Goal: Find specific page/section: Find specific page/section

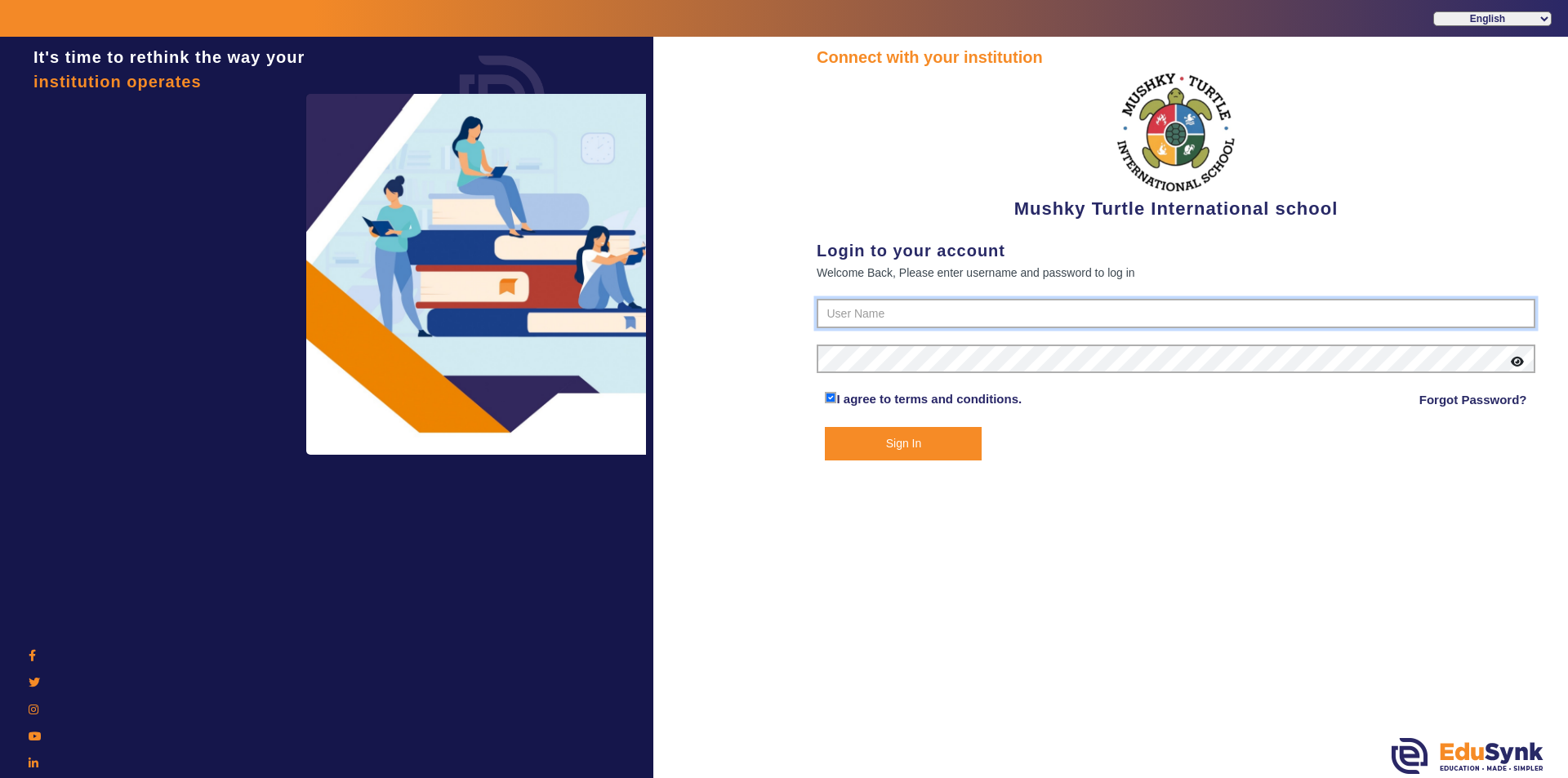
type input "9950605811"
click at [910, 446] on button "Sign In" at bounding box center [903, 444] width 156 height 34
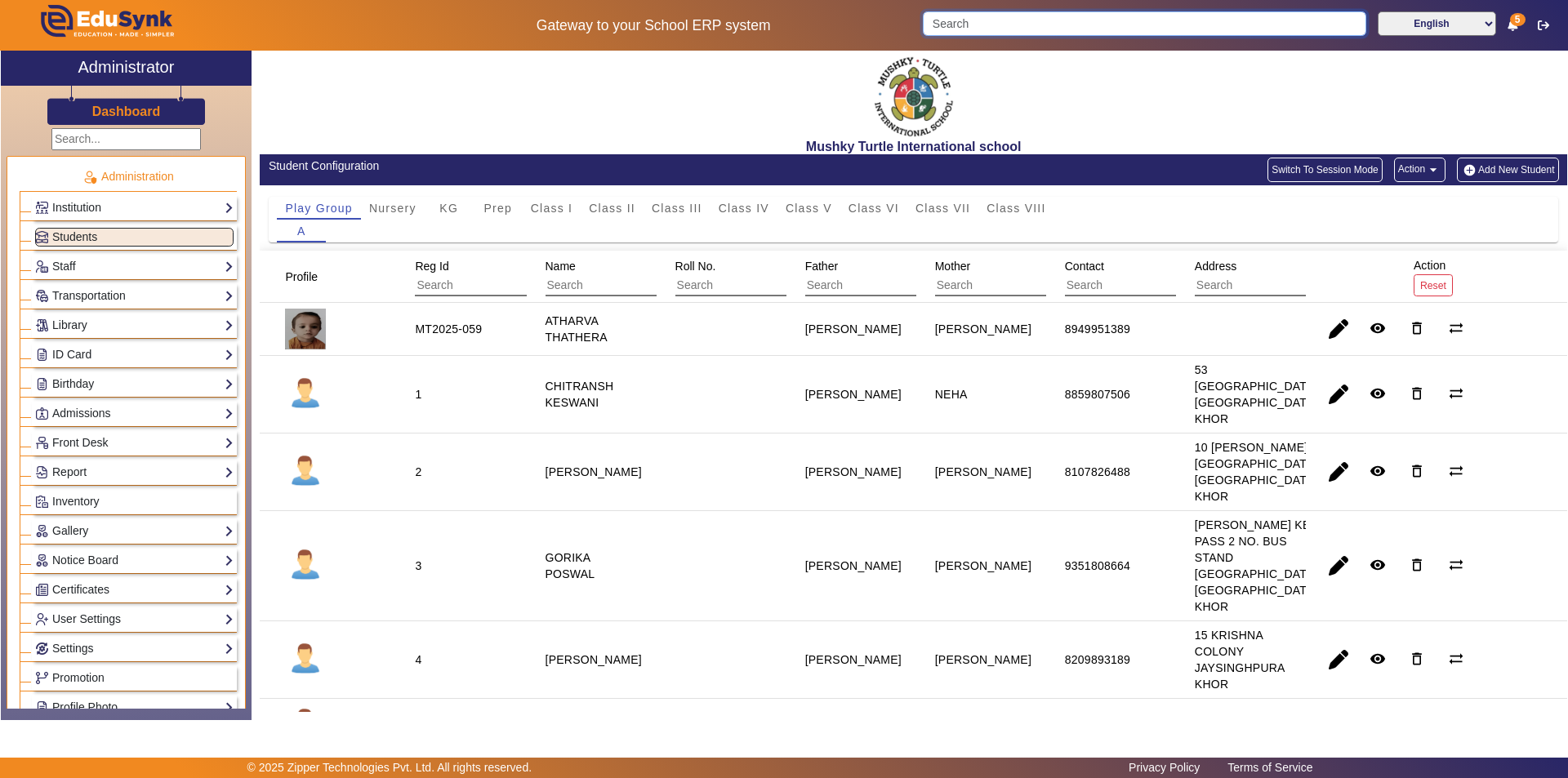
click at [1001, 27] on input "Search" at bounding box center [1144, 24] width 443 height 24
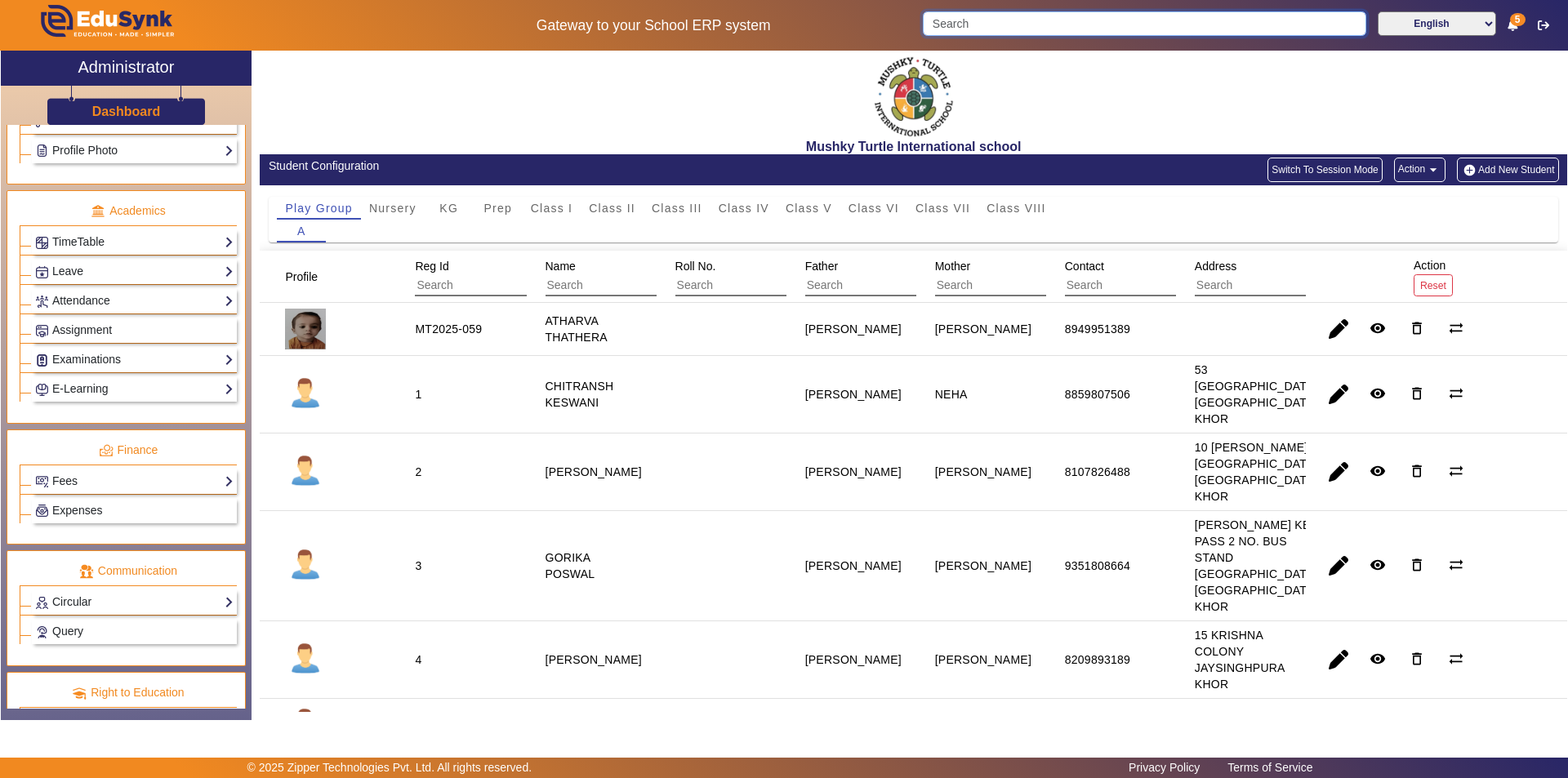
scroll to position [572, 0]
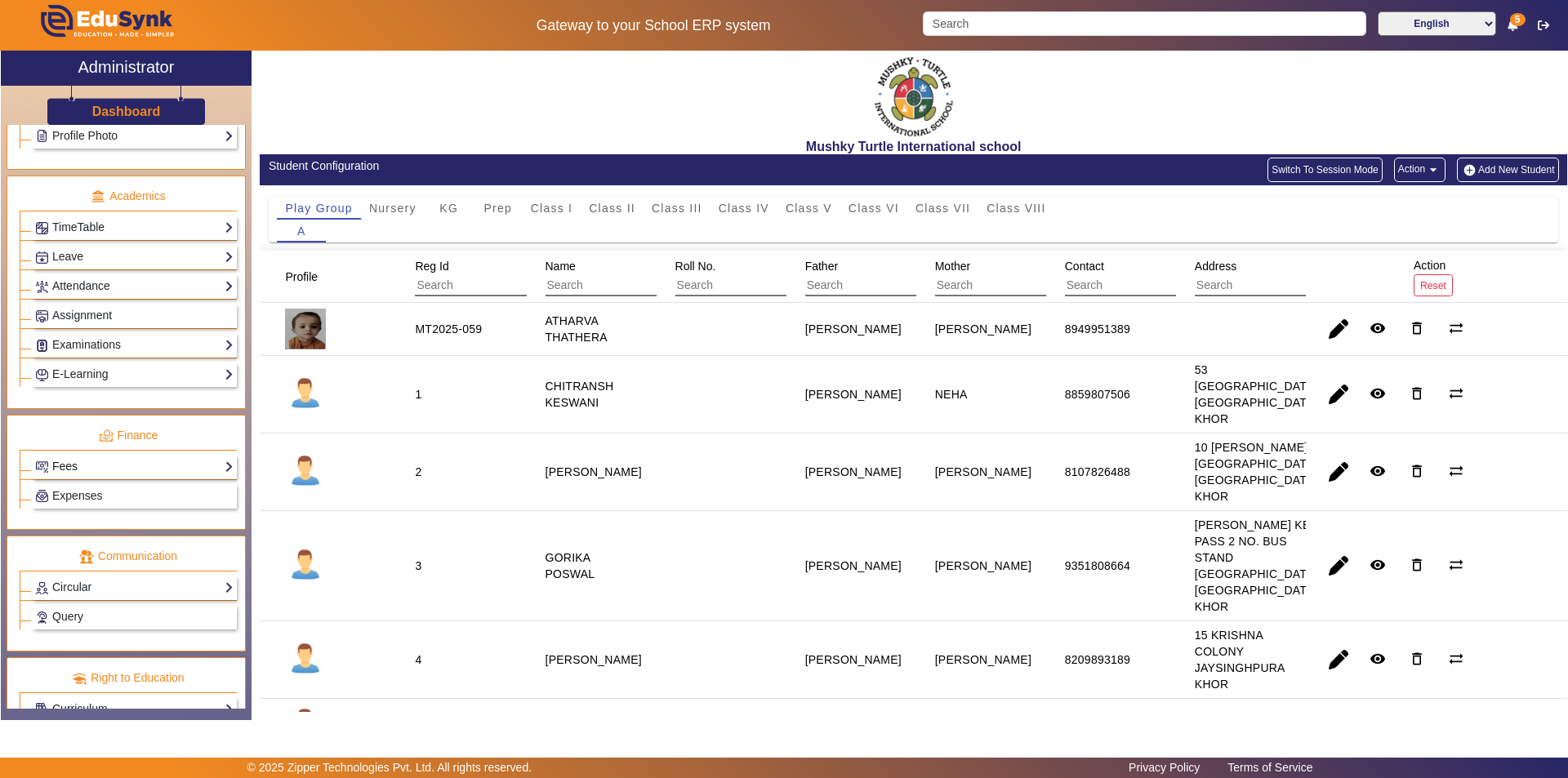
click at [153, 467] on link "Fees" at bounding box center [134, 466] width 199 height 19
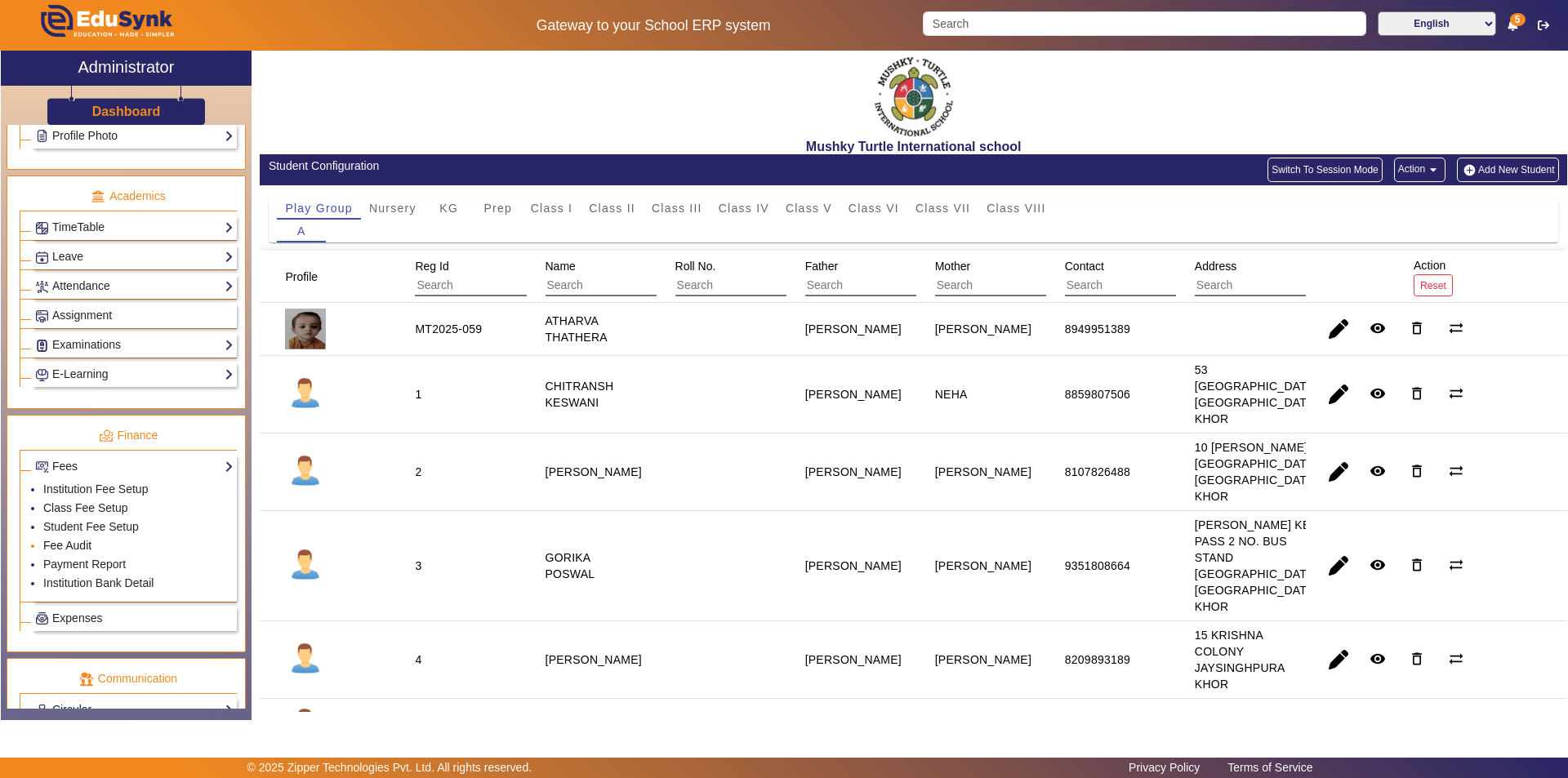
click at [69, 544] on link "Fee Audit" at bounding box center [67, 545] width 48 height 13
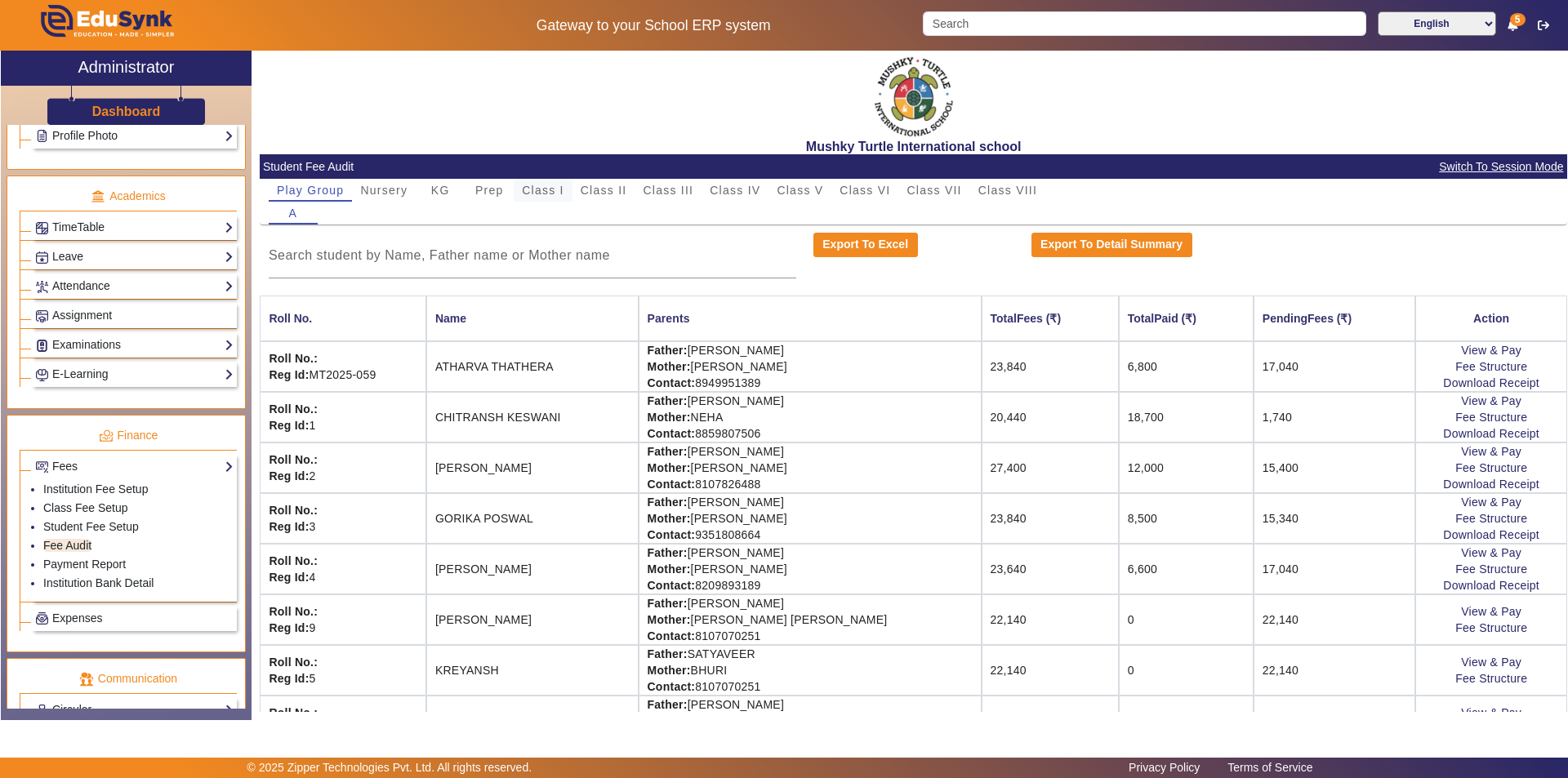
click at [546, 193] on span "Class I" at bounding box center [543, 190] width 42 height 11
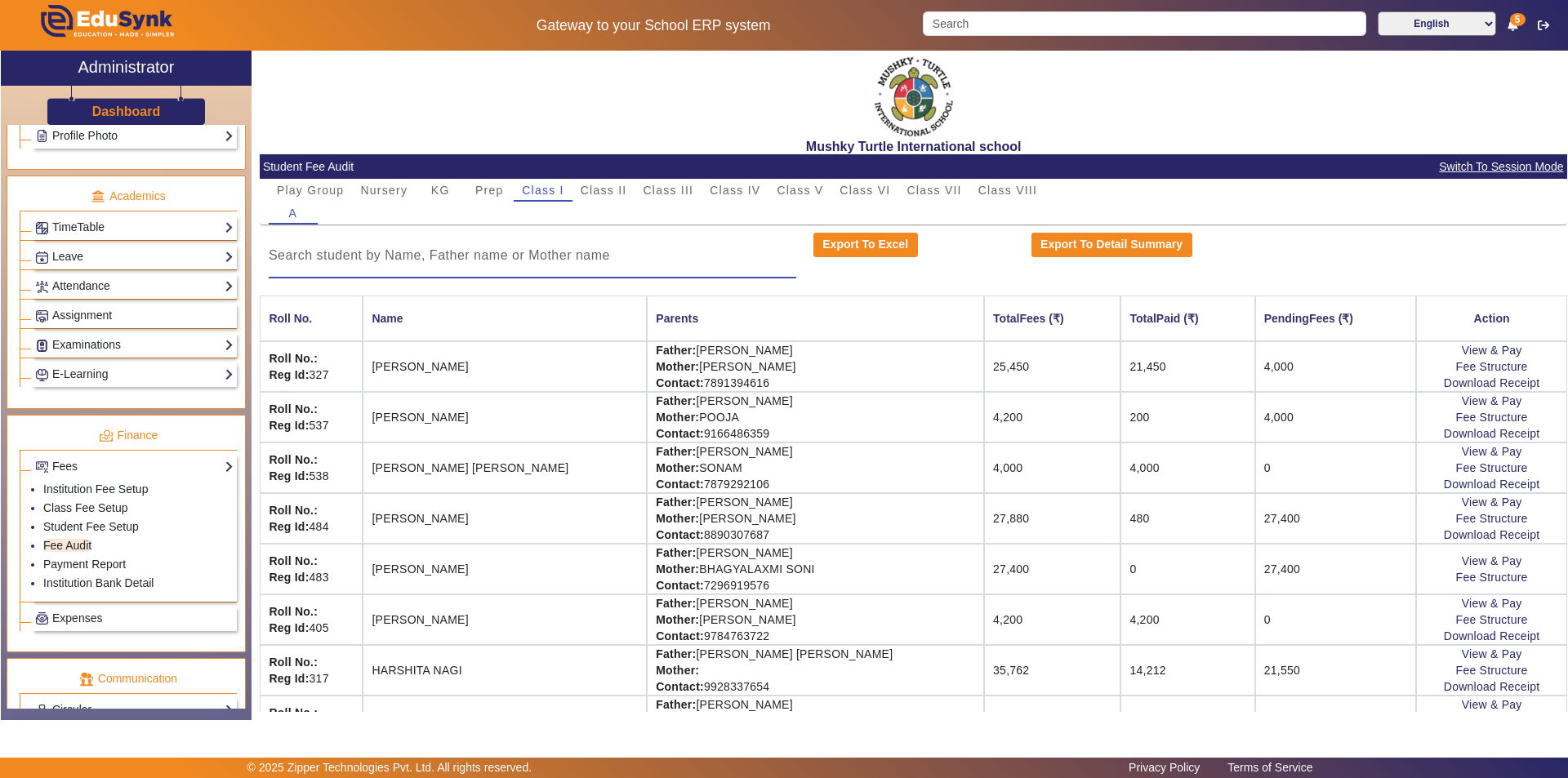
click at [550, 260] on input at bounding box center [532, 255] width 528 height 20
click at [498, 260] on input at bounding box center [532, 255] width 528 height 20
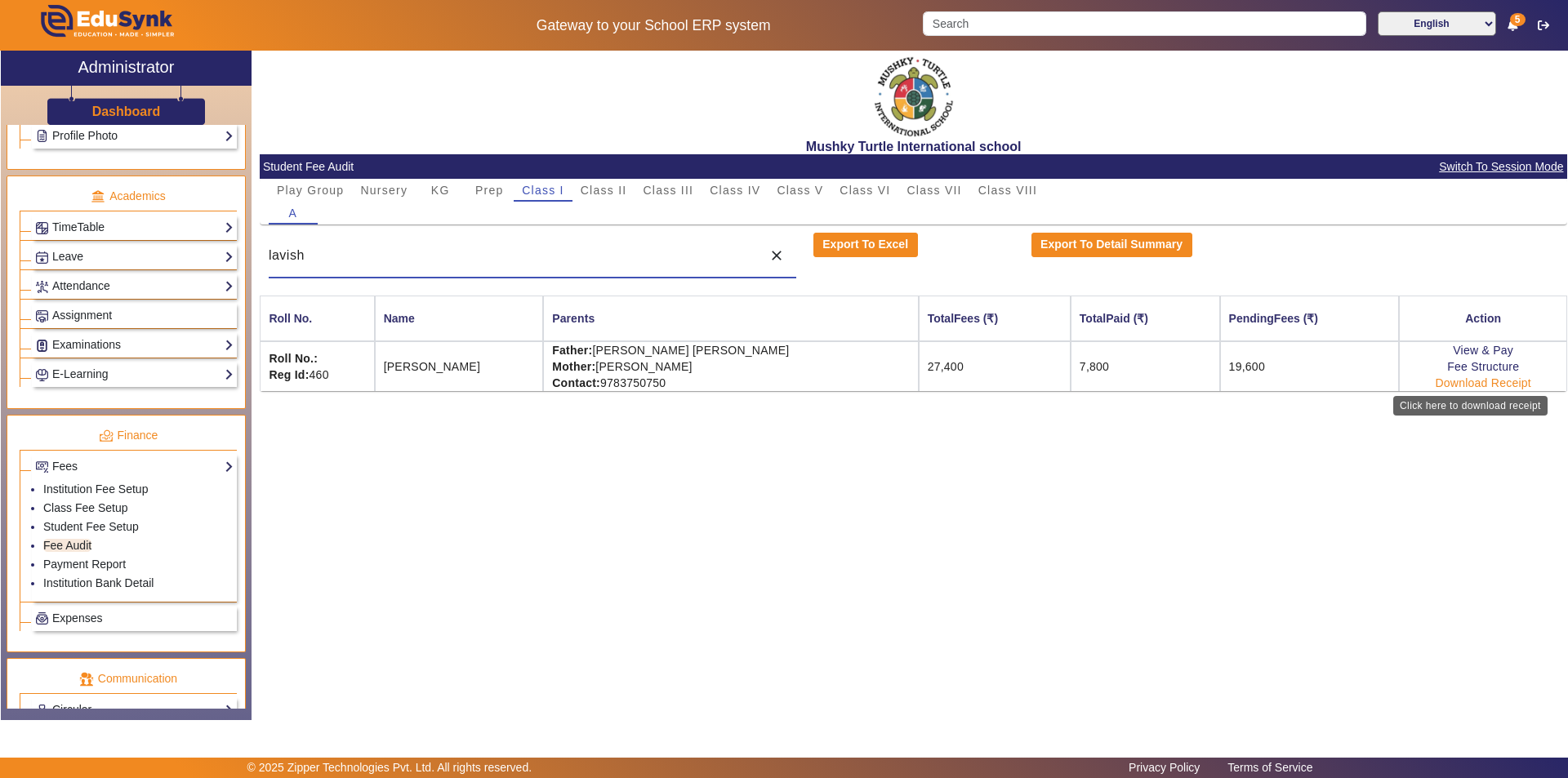
type input "lavish"
click at [1450, 383] on link "Download Receipt" at bounding box center [1483, 383] width 96 height 13
